Goal: Complete application form

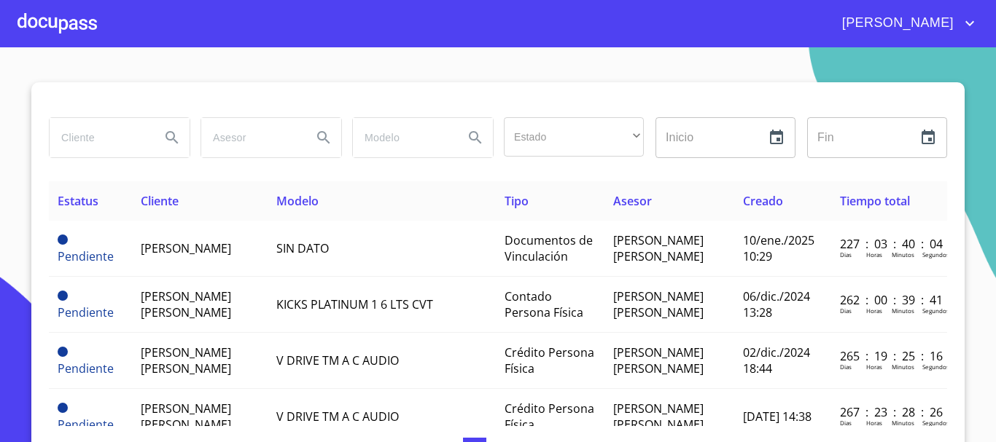
click at [101, 130] on input "search" at bounding box center [99, 137] width 99 height 39
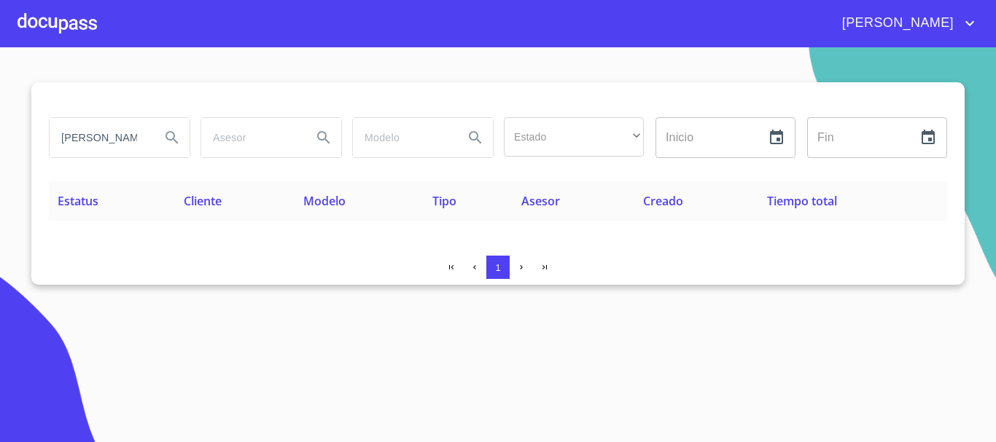
type input "[PERSON_NAME]"
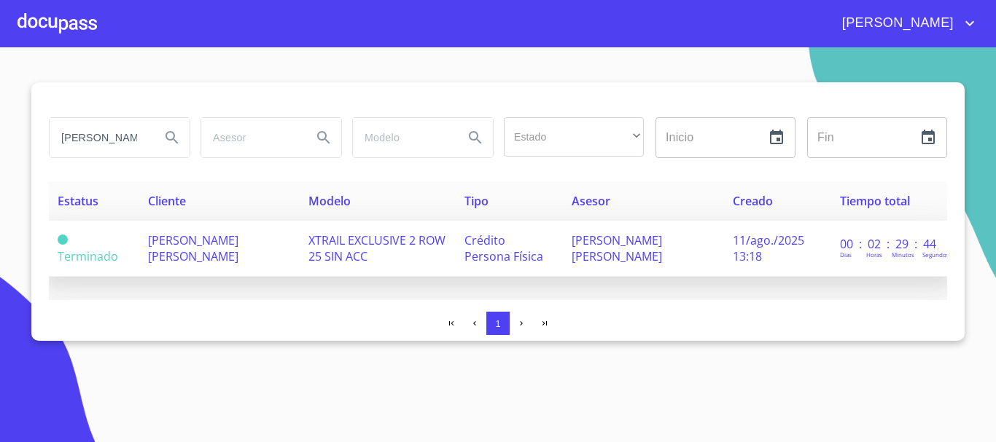
click at [520, 222] on td "Crédito Persona Física" at bounding box center [509, 249] width 107 height 56
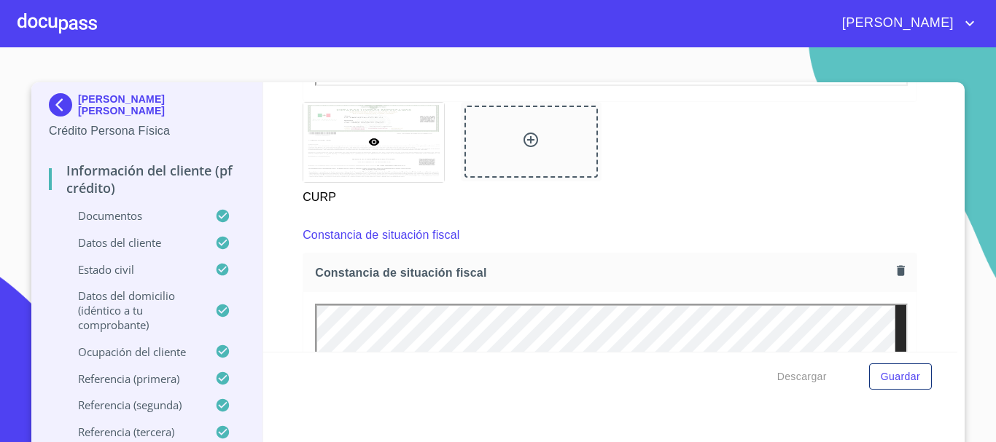
scroll to position [3863, 0]
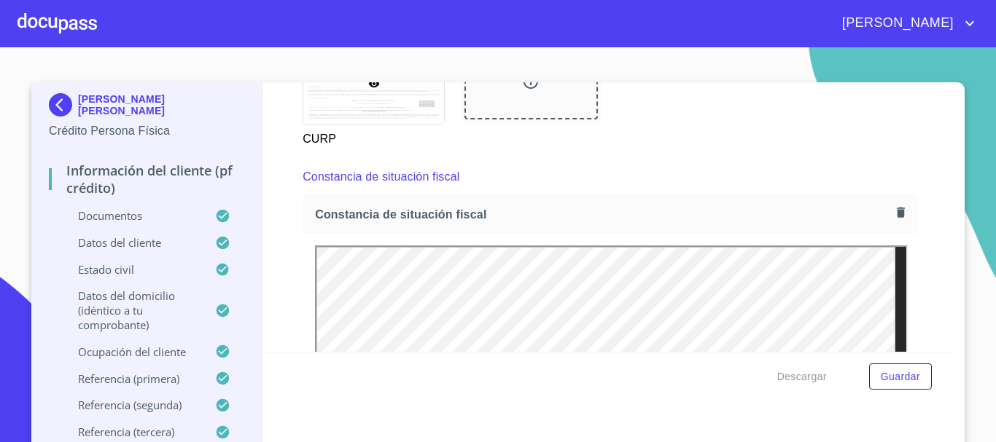
click at [897, 217] on icon "button" at bounding box center [901, 212] width 8 height 10
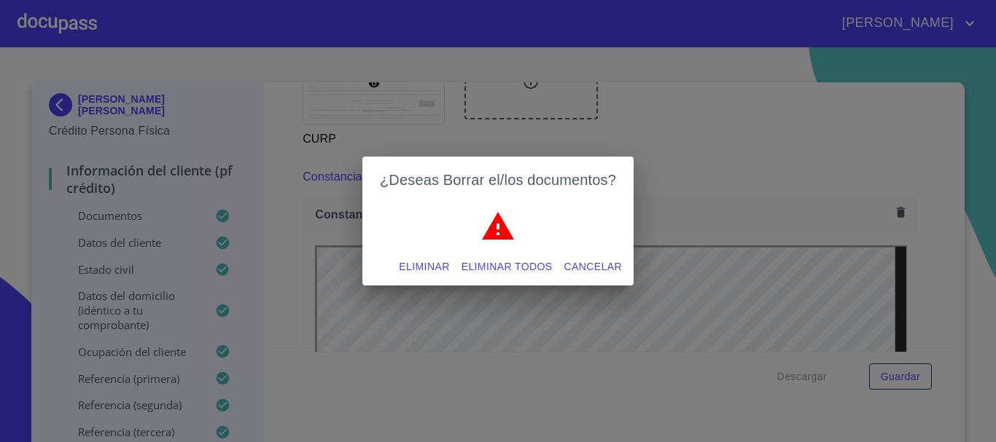
click at [481, 267] on span "Eliminar todos" at bounding box center [506, 267] width 91 height 18
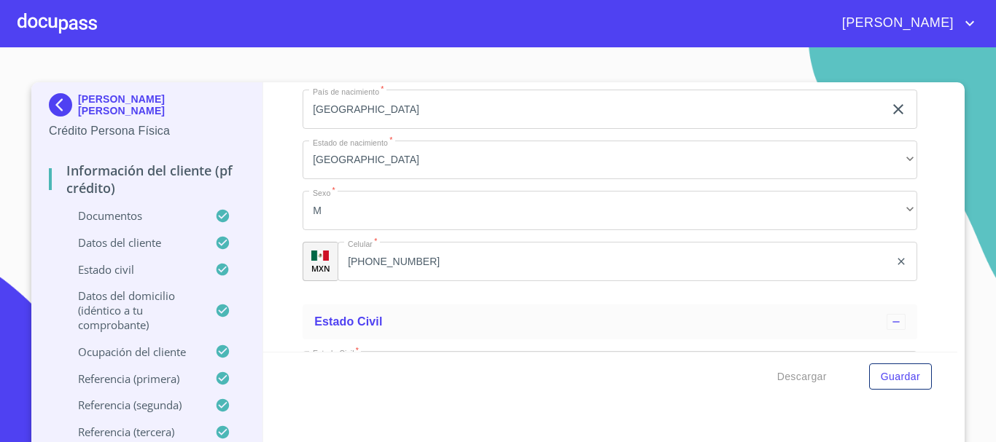
scroll to position [4665, 0]
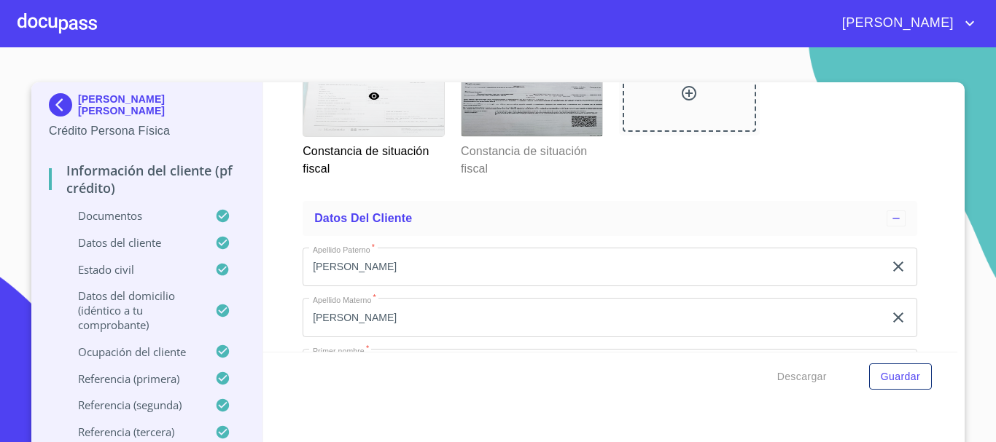
scroll to position [3863, 0]
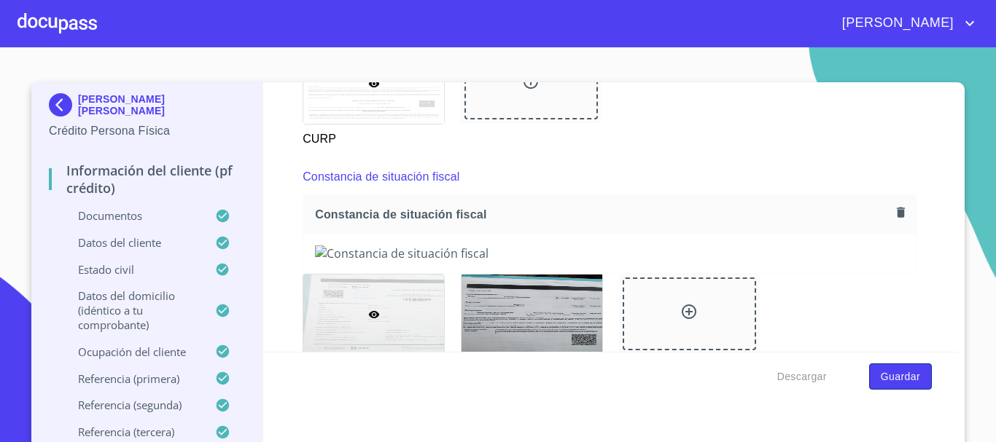
click at [889, 389] on button "Guardar" at bounding box center [900, 377] width 63 height 27
